Goal: Find specific page/section: Find specific page/section

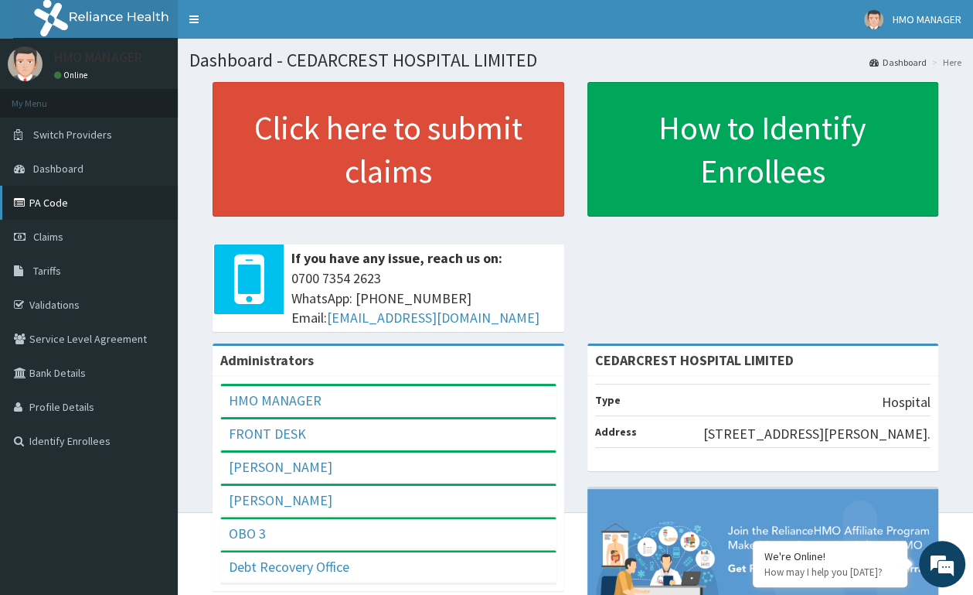
click at [82, 208] on link "PA Code" at bounding box center [89, 203] width 178 height 34
click at [19, 213] on link "PA Code" at bounding box center [89, 203] width 178 height 34
click at [104, 199] on link "PA Code" at bounding box center [89, 203] width 178 height 34
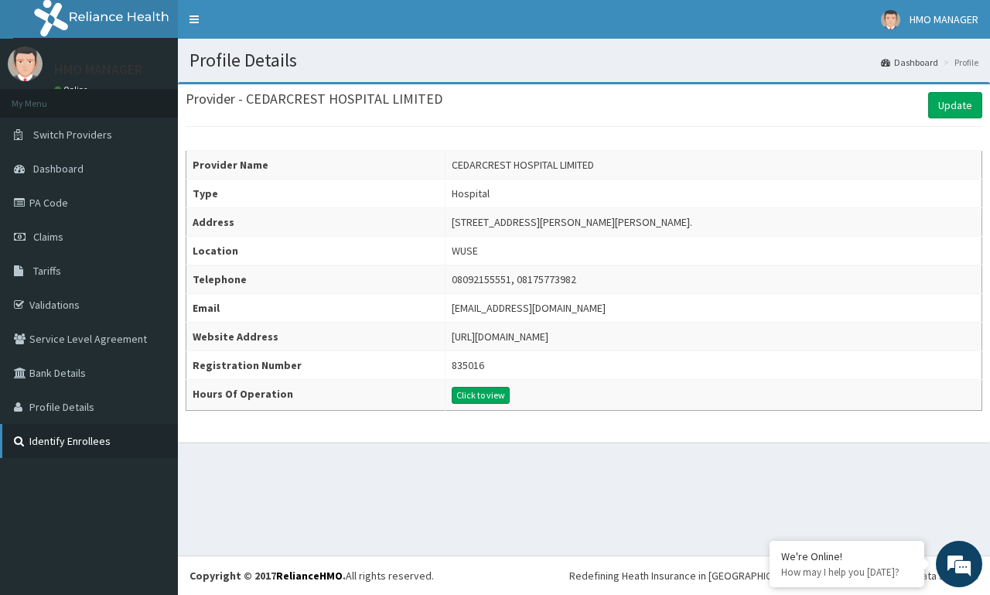
click at [70, 447] on link "Identify Enrollees" at bounding box center [89, 441] width 178 height 34
